Goal: Transaction & Acquisition: Purchase product/service

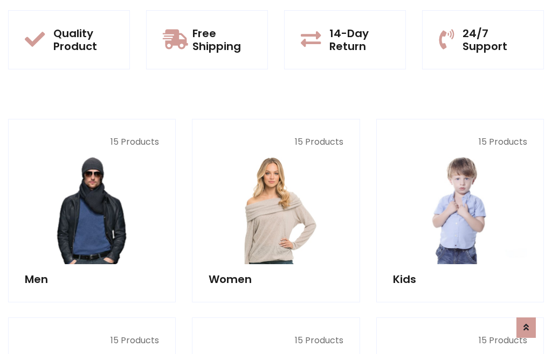
scroll to position [878, 0]
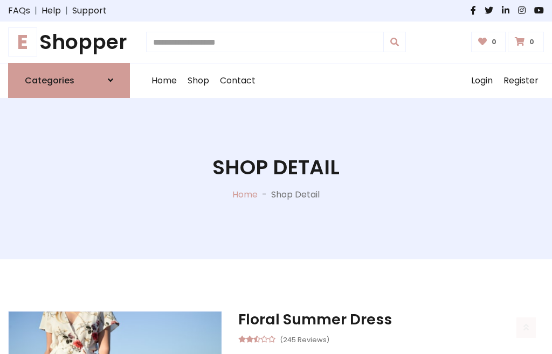
click at [69, 42] on h1 "E Shopper" at bounding box center [69, 42] width 122 height 24
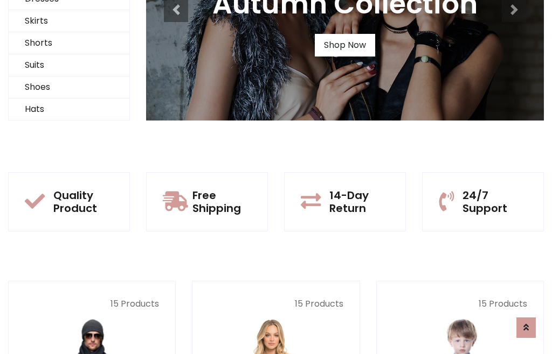
scroll to position [104, 0]
